Goal: Find specific page/section: Find specific page/section

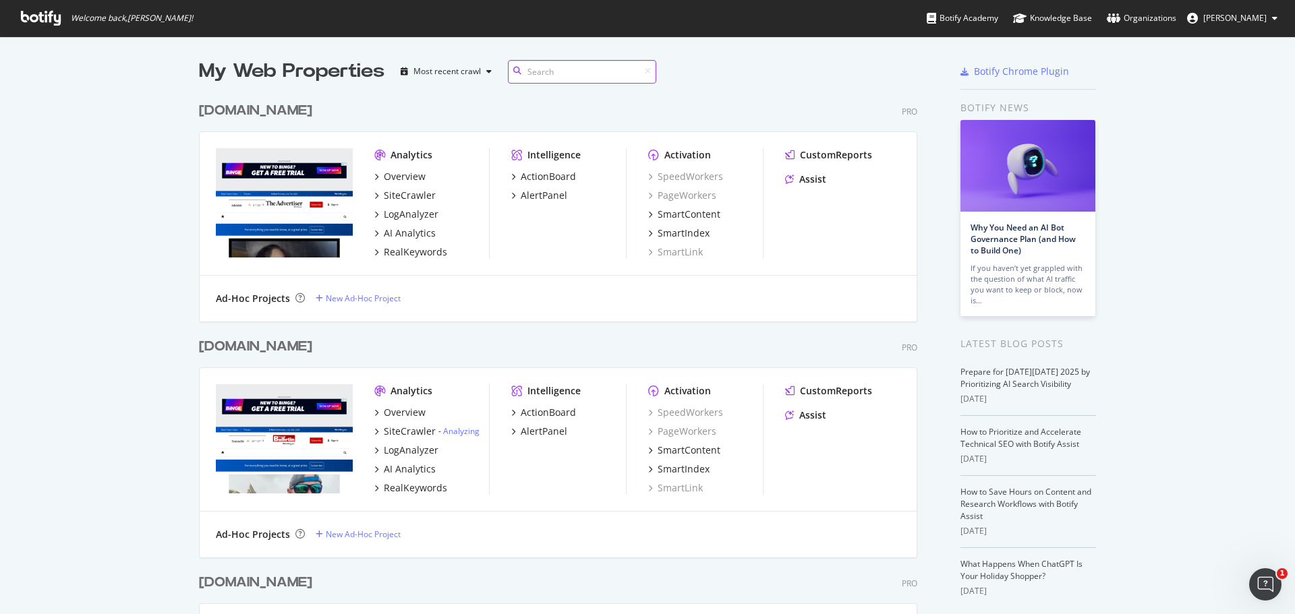
click at [552, 74] on input at bounding box center [582, 72] width 148 height 24
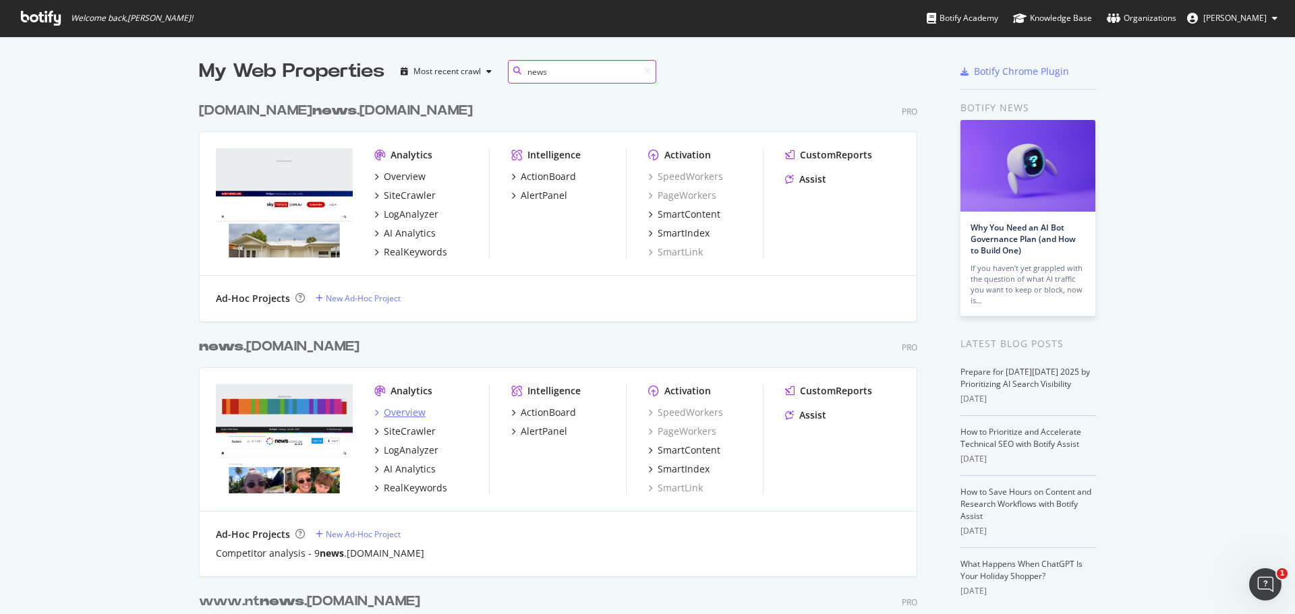
type input "news"
click at [394, 409] on div "Overview" at bounding box center [405, 412] width 42 height 13
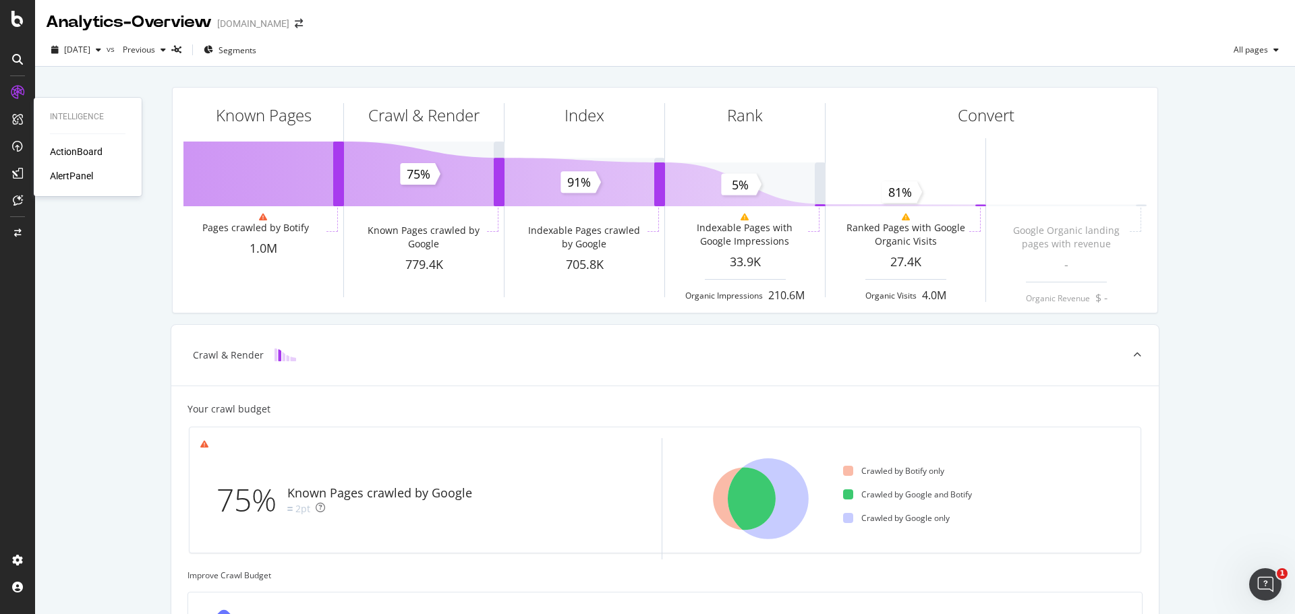
click at [69, 152] on div "ActionBoard" at bounding box center [76, 151] width 53 height 13
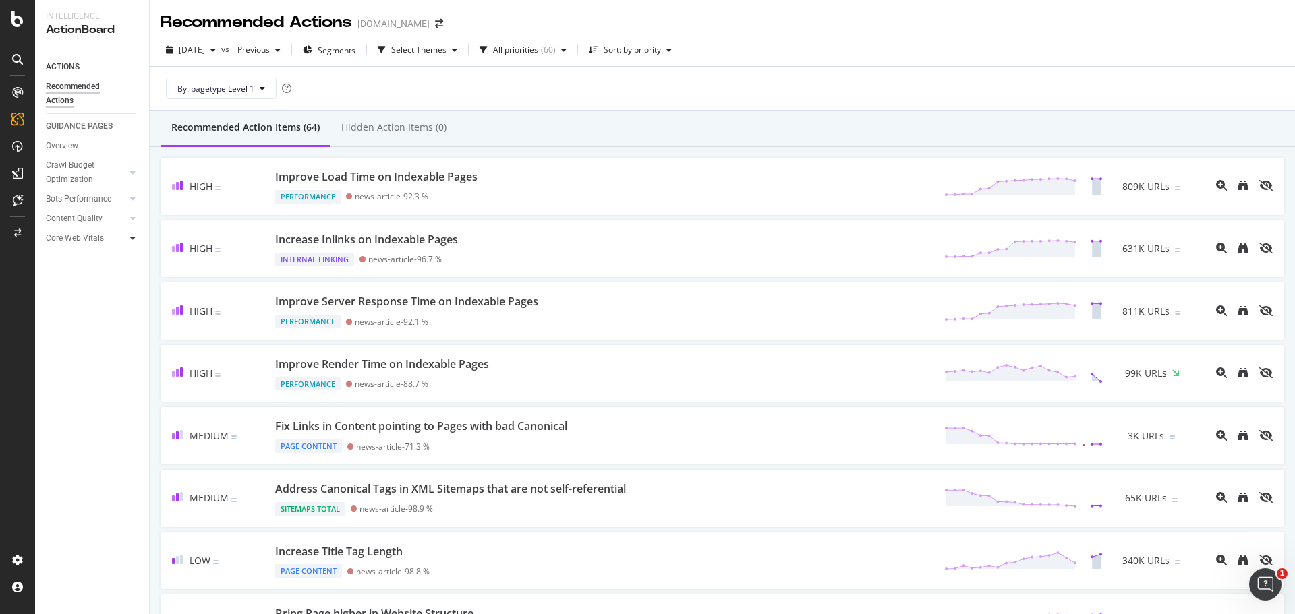
click at [131, 240] on icon at bounding box center [132, 238] width 5 height 8
click at [107, 254] on div "User Experience" at bounding box center [80, 258] width 57 height 14
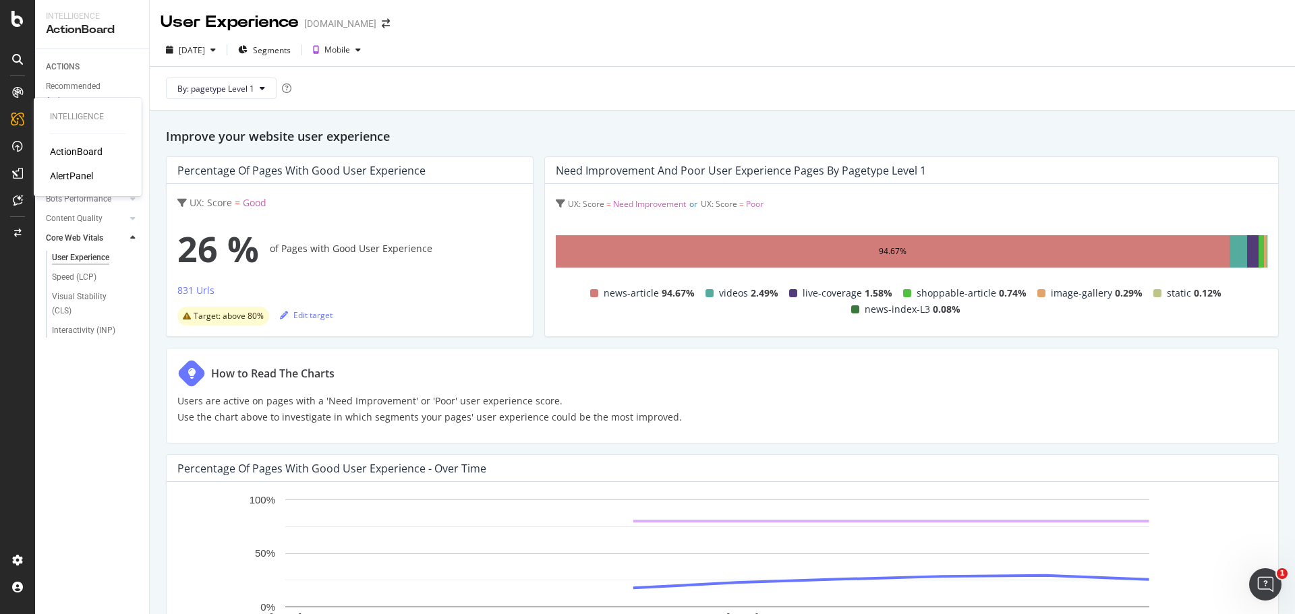
click at [72, 176] on div "AlertPanel" at bounding box center [71, 175] width 43 height 13
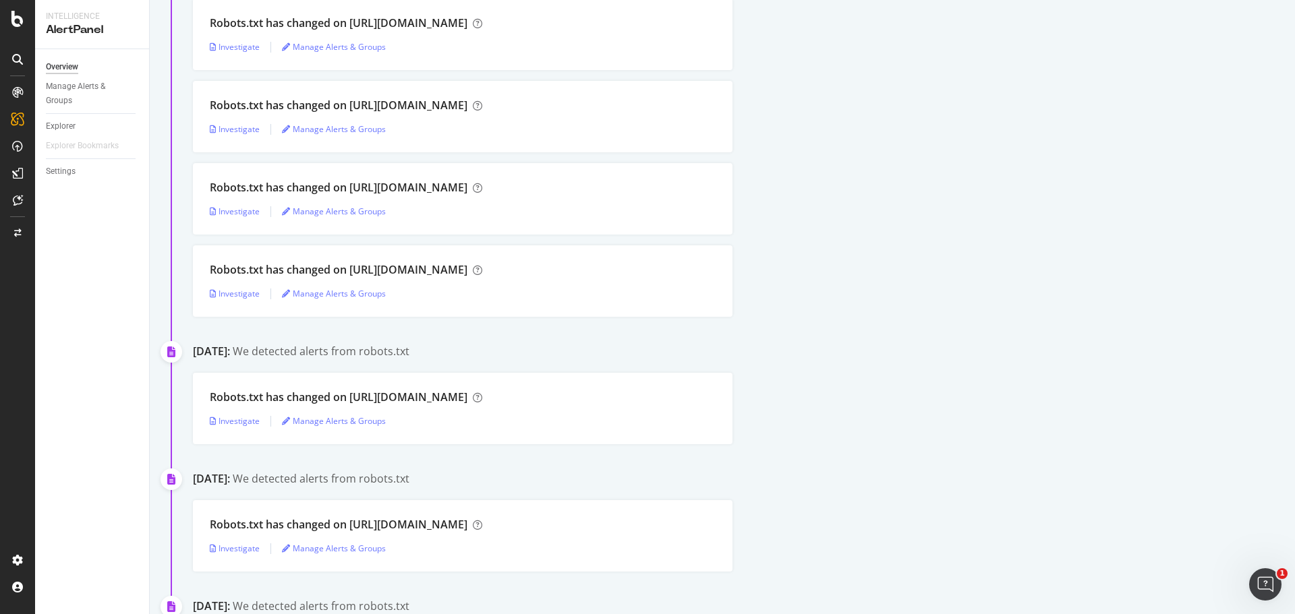
scroll to position [539, 0]
